Goal: Task Accomplishment & Management: Use online tool/utility

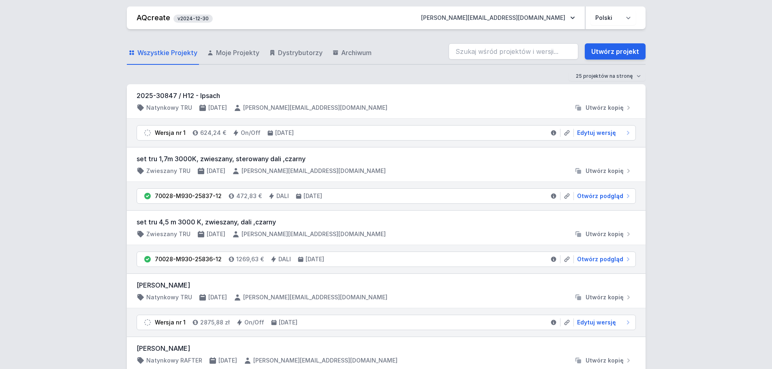
drag, startPoint x: 0, startPoint y: 0, endPoint x: 475, endPoint y: 53, distance: 478.1
click at [475, 53] on input "search" at bounding box center [513, 51] width 130 height 16
drag, startPoint x: 531, startPoint y: 51, endPoint x: 429, endPoint y: 53, distance: 102.9
click at [429, 53] on div "Wszystkie Projekty Moje Projekty Dystrybutorzy Archiwum 70202-M930-25729-13 Utw…" at bounding box center [386, 52] width 518 height 26
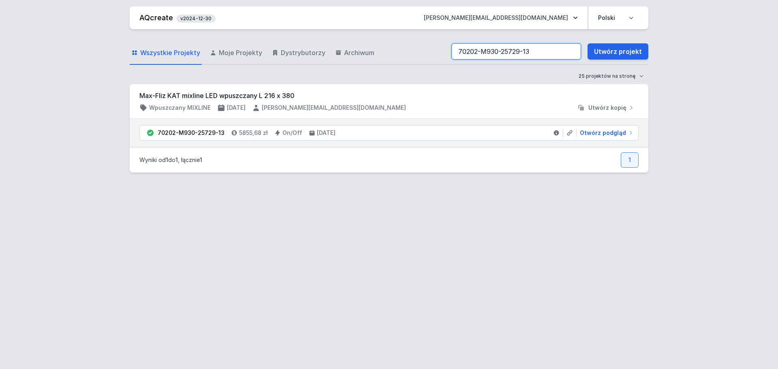
drag, startPoint x: 534, startPoint y: 53, endPoint x: 425, endPoint y: 53, distance: 109.4
click at [425, 53] on div "Wszystkie Projekty Moje Projekty Dystrybutorzy Archiwum 70202-M930-25729-13 Utw…" at bounding box center [389, 52] width 518 height 26
paste input "30"
drag, startPoint x: 533, startPoint y: 50, endPoint x: 405, endPoint y: 49, distance: 128.4
click at [405, 49] on div "Wszystkie Projekty Moje Projekty Dystrybutorzy Archiwum 70202-M930-25730-13 Utw…" at bounding box center [389, 52] width 518 height 26
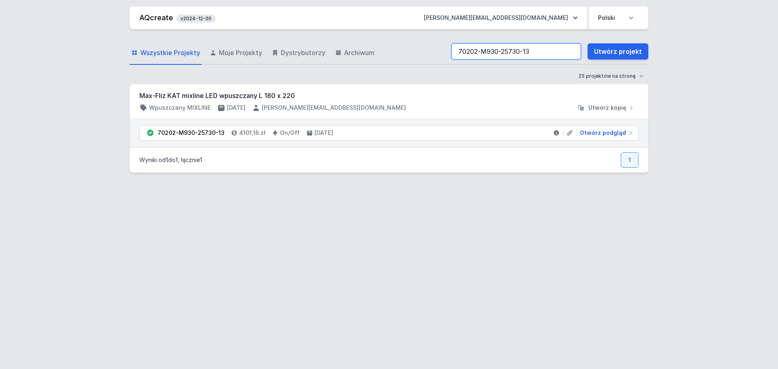
paste input "1-12"
type input "70202-M930-25731-12"
drag, startPoint x: 608, startPoint y: 132, endPoint x: 602, endPoint y: 129, distance: 6.7
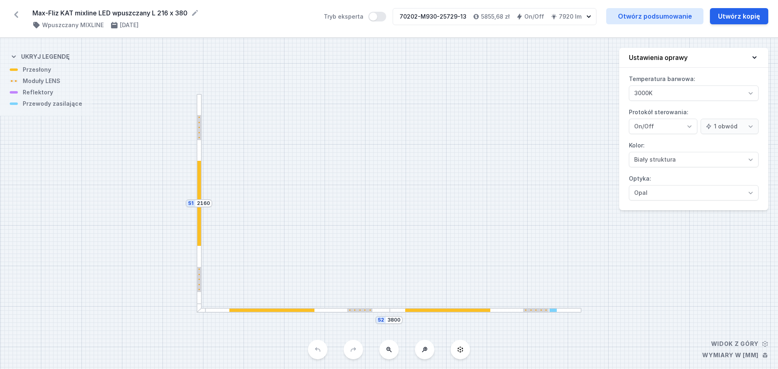
select select "3000"
click at [201, 188] on div at bounding box center [198, 203] width 5 height 219
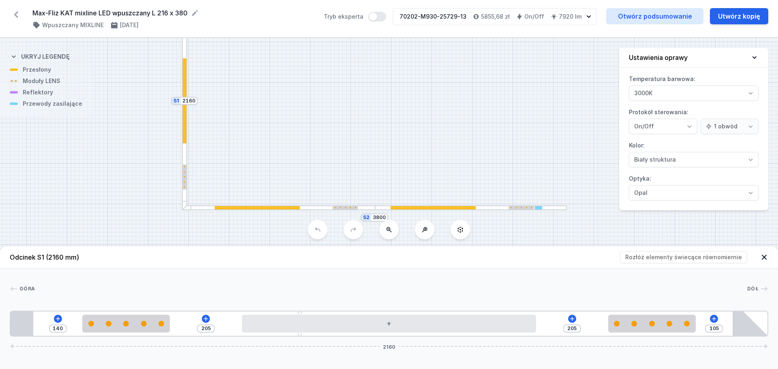
drag, startPoint x: 313, startPoint y: 157, endPoint x: 297, endPoint y: 96, distance: 63.3
click at [297, 96] on div "S2 3800 S1 2160" at bounding box center [389, 203] width 778 height 331
click at [319, 209] on div at bounding box center [279, 207] width 194 height 5
type input "179"
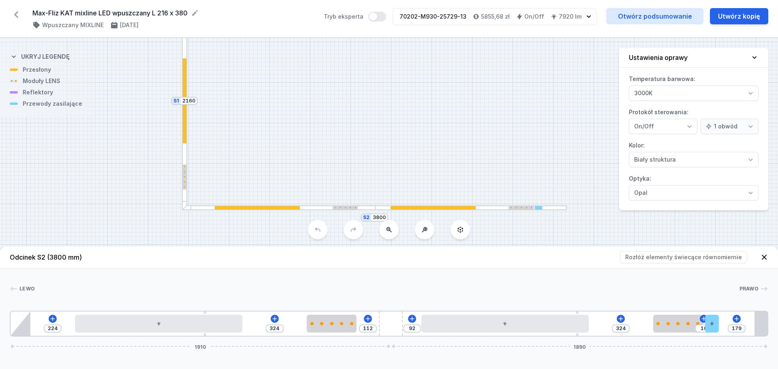
click at [496, 283] on div "Lewo Prawo 1 2 3 4 5 2 3 4 6 7 224 324 112 92 324 10 179 1910 1890 324 840 324 …" at bounding box center [389, 303] width 778 height 68
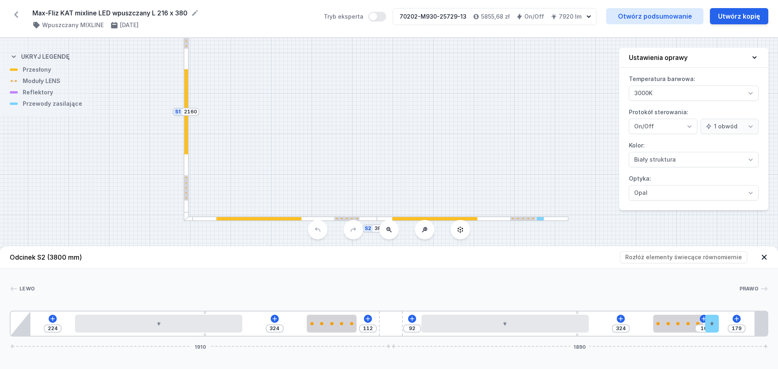
drag, startPoint x: 467, startPoint y: 95, endPoint x: 469, endPoint y: 106, distance: 11.1
click at [469, 106] on div "S2 3800 S1 2160" at bounding box center [389, 203] width 778 height 331
click at [643, 16] on link "Otwórz podsumowanie" at bounding box center [654, 16] width 97 height 16
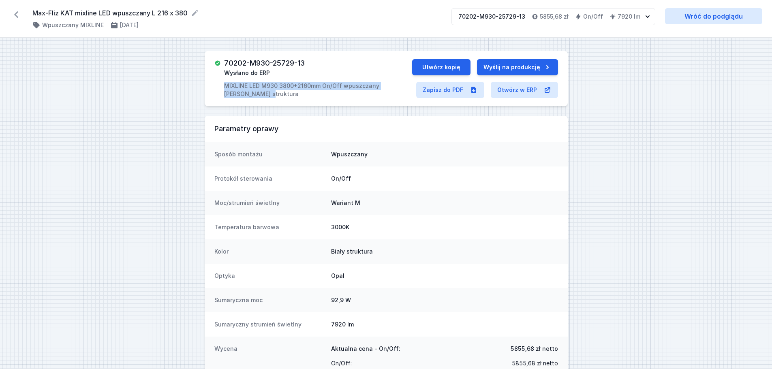
drag, startPoint x: 222, startPoint y: 83, endPoint x: 254, endPoint y: 93, distance: 33.4
click at [254, 93] on div "70202-M930-25729-13 Wysłano do ERP MIXLINE LED M930 3800+2160mm On/Off wpuszcza…" at bounding box center [313, 78] width 198 height 39
copy p "MIXLINE LED M930 3800+2160mm On/Off wpuszczany biały struktura"
click at [449, 91] on link "Zapisz do PDF" at bounding box center [450, 90] width 68 height 16
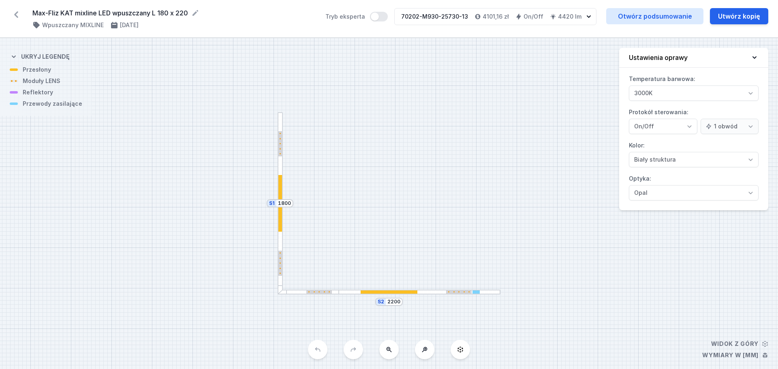
select select "3000"
click at [280, 163] on div at bounding box center [279, 203] width 5 height 182
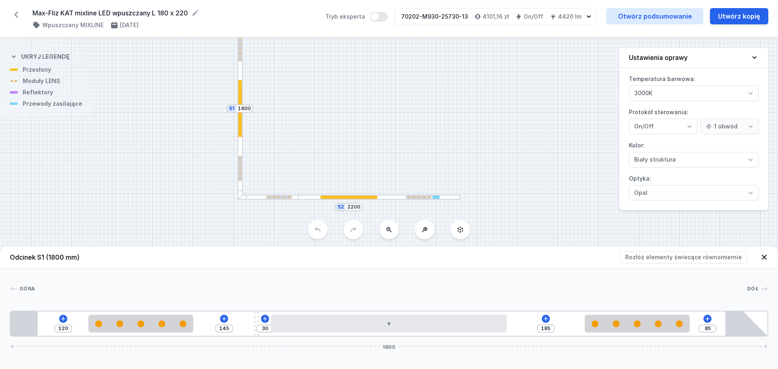
drag, startPoint x: 428, startPoint y: 184, endPoint x: 388, endPoint y: 97, distance: 95.3
click at [388, 97] on div "S2 2200 S1 1800" at bounding box center [389, 203] width 778 height 331
click at [391, 198] on div at bounding box center [379, 196] width 162 height 5
type input "140"
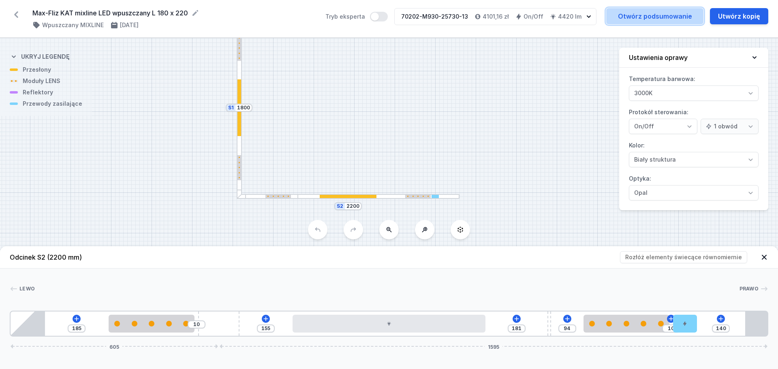
click at [661, 22] on link "Otwórz podsumowanie" at bounding box center [654, 16] width 97 height 16
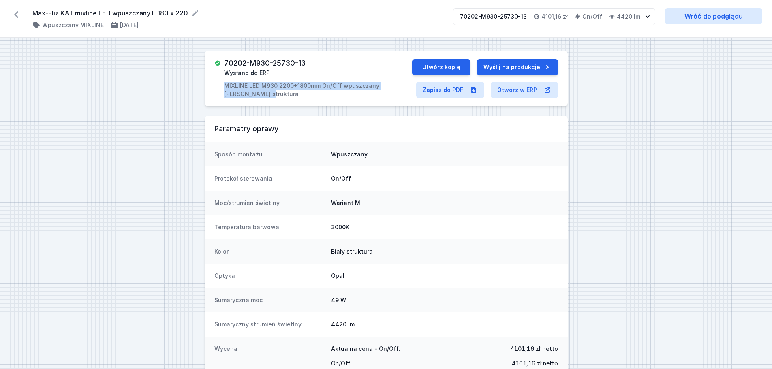
drag, startPoint x: 225, startPoint y: 85, endPoint x: 258, endPoint y: 92, distance: 33.3
click at [258, 92] on p "MIXLINE LED M930 2200+1800mm On/Off wpuszczany [PERSON_NAME] struktura" at bounding box center [318, 90] width 188 height 16
copy p "MIXLINE LED M930 2200+1800mm On/Off wpuszczany [PERSON_NAME] struktura"
click at [429, 87] on link "Zapisz do PDF" at bounding box center [450, 90] width 68 height 16
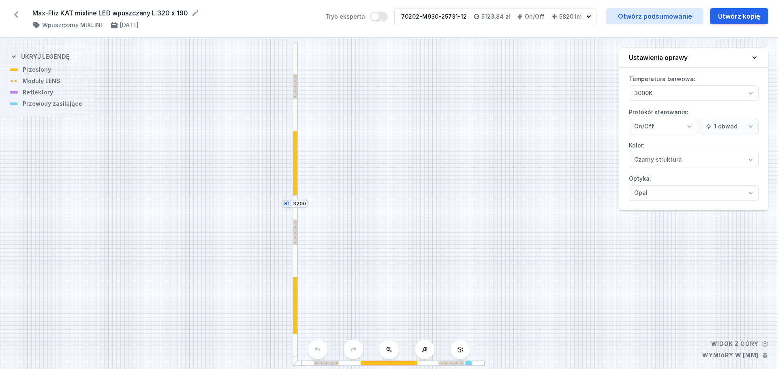
select select "3000"
select select "2"
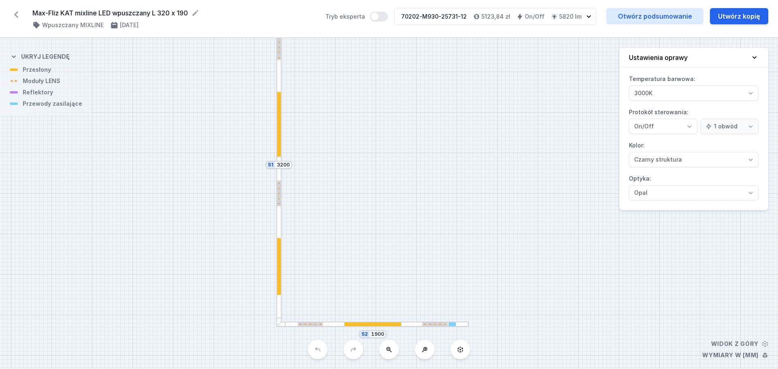
drag, startPoint x: 377, startPoint y: 102, endPoint x: 360, endPoint y: 63, distance: 42.1
click at [360, 63] on div "S2 1900 S1 3200" at bounding box center [389, 203] width 778 height 331
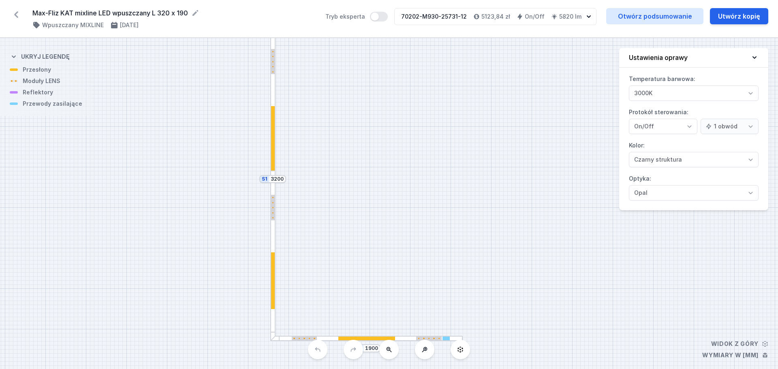
drag, startPoint x: 432, startPoint y: 81, endPoint x: 422, endPoint y: 99, distance: 20.3
click at [419, 100] on div "S2 1900 S1 3200" at bounding box center [389, 203] width 778 height 331
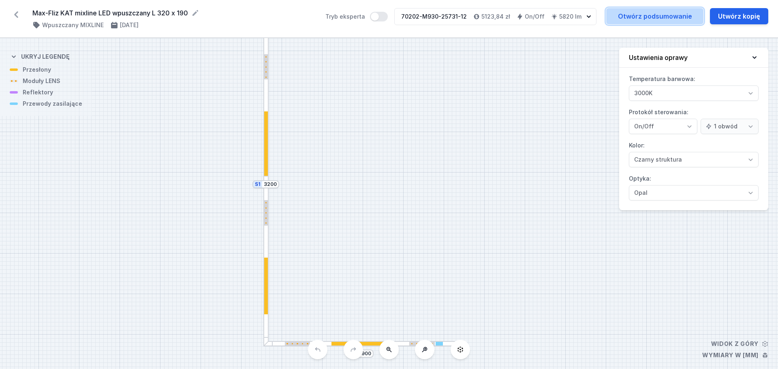
click at [639, 12] on link "Otwórz podsumowanie" at bounding box center [654, 16] width 97 height 16
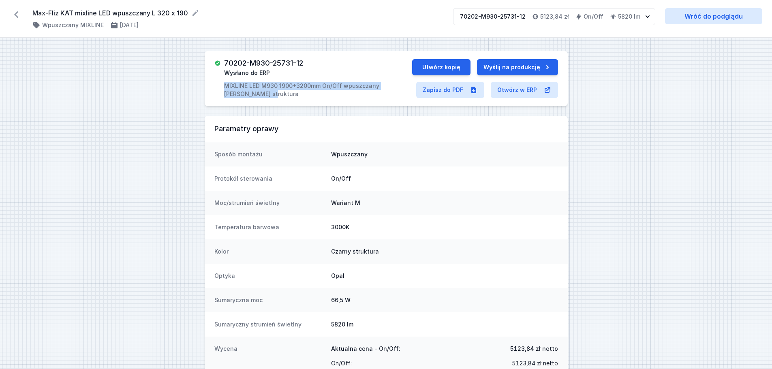
drag, startPoint x: 226, startPoint y: 85, endPoint x: 253, endPoint y: 92, distance: 27.7
click at [253, 92] on p "MIXLINE LED M930 1900+3200mm On/Off wpuszczany czarny struktura" at bounding box center [318, 90] width 188 height 16
copy p "MIXLINE LED M930 1900+3200mm On/Off wpuszczany czarny struktura"
click at [449, 90] on link "Zapisz do PDF" at bounding box center [450, 90] width 68 height 16
